Goal: Information Seeking & Learning: Learn about a topic

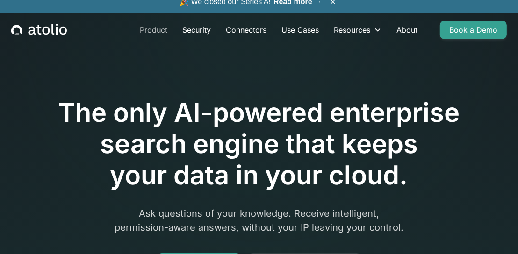
click at [152, 29] on link "Product" at bounding box center [153, 30] width 43 height 19
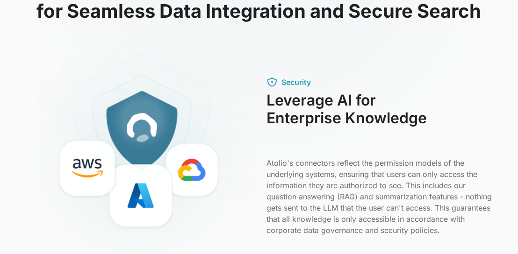
scroll to position [327, 0]
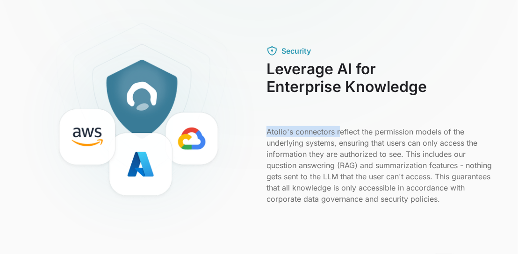
drag, startPoint x: 267, startPoint y: 131, endPoint x: 349, endPoint y: 129, distance: 81.3
click at [340, 133] on p "Atolio's connectors reflect the permission models of the underlying systems, en…" at bounding box center [379, 165] width 226 height 79
click at [375, 134] on p "Atolio's connectors reflect the permission models of the underlying systems, en…" at bounding box center [379, 165] width 226 height 79
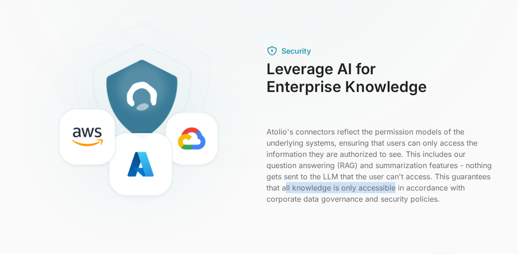
drag, startPoint x: 327, startPoint y: 187, endPoint x: 437, endPoint y: 188, distance: 110.3
click at [437, 188] on p "Atolio's connectors reflect the permission models of the underlying systems, en…" at bounding box center [379, 165] width 226 height 79
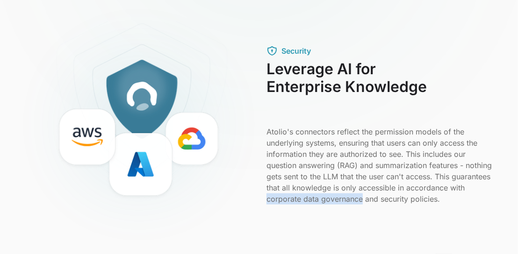
drag, startPoint x: 280, startPoint y: 200, endPoint x: 379, endPoint y: 200, distance: 99.1
click at [379, 200] on p "Atolio's connectors reflect the permission models of the underlying systems, en…" at bounding box center [379, 165] width 226 height 79
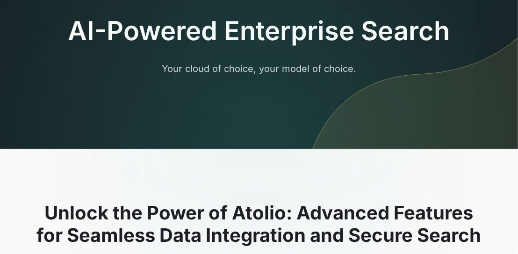
scroll to position [0, 0]
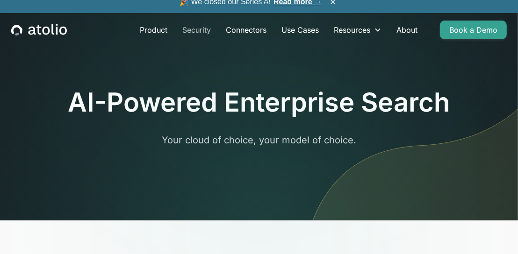
click at [202, 33] on link "Security" at bounding box center [196, 30] width 43 height 19
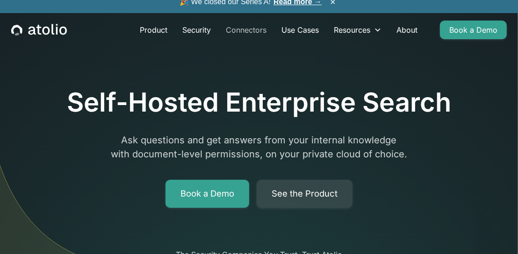
click at [252, 29] on link "Connectors" at bounding box center [246, 30] width 56 height 19
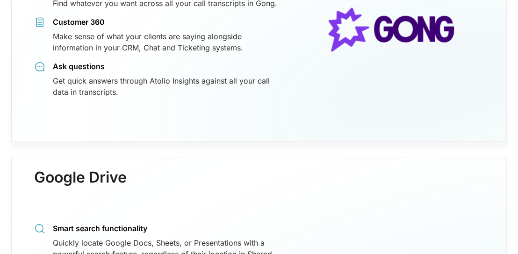
scroll to position [3037, 0]
